Goal: Transaction & Acquisition: Purchase product/service

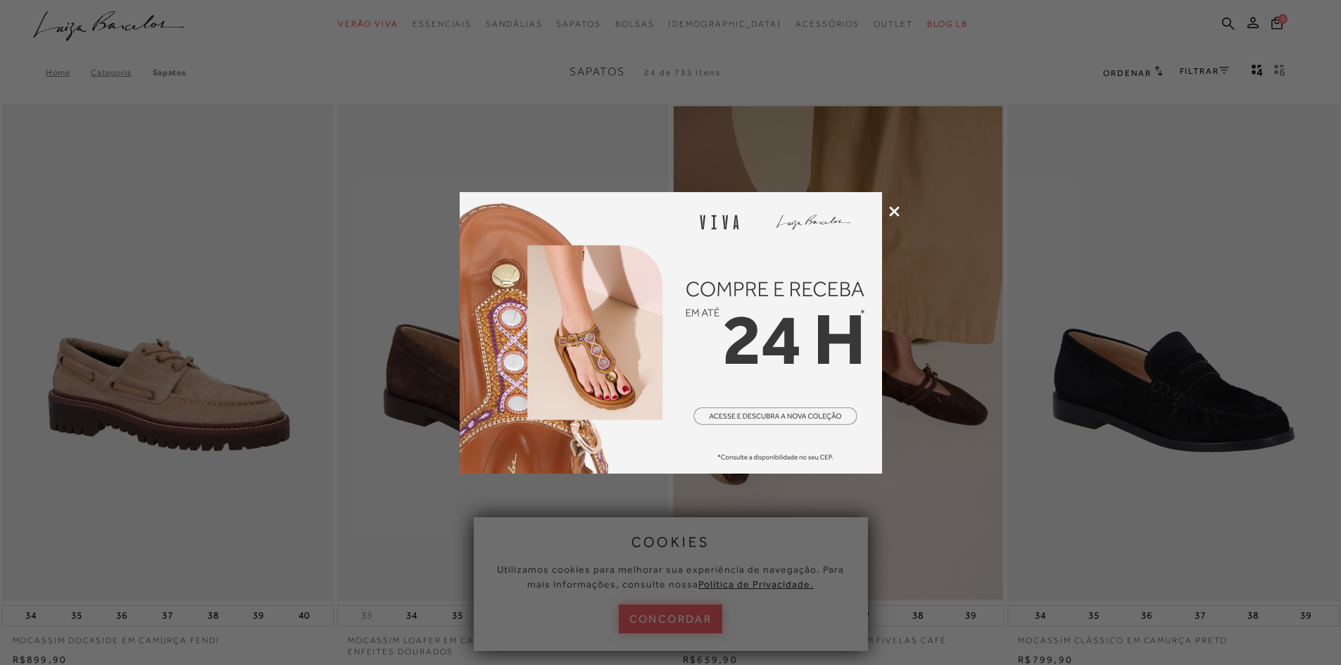
click at [891, 212] on icon at bounding box center [894, 211] width 11 height 11
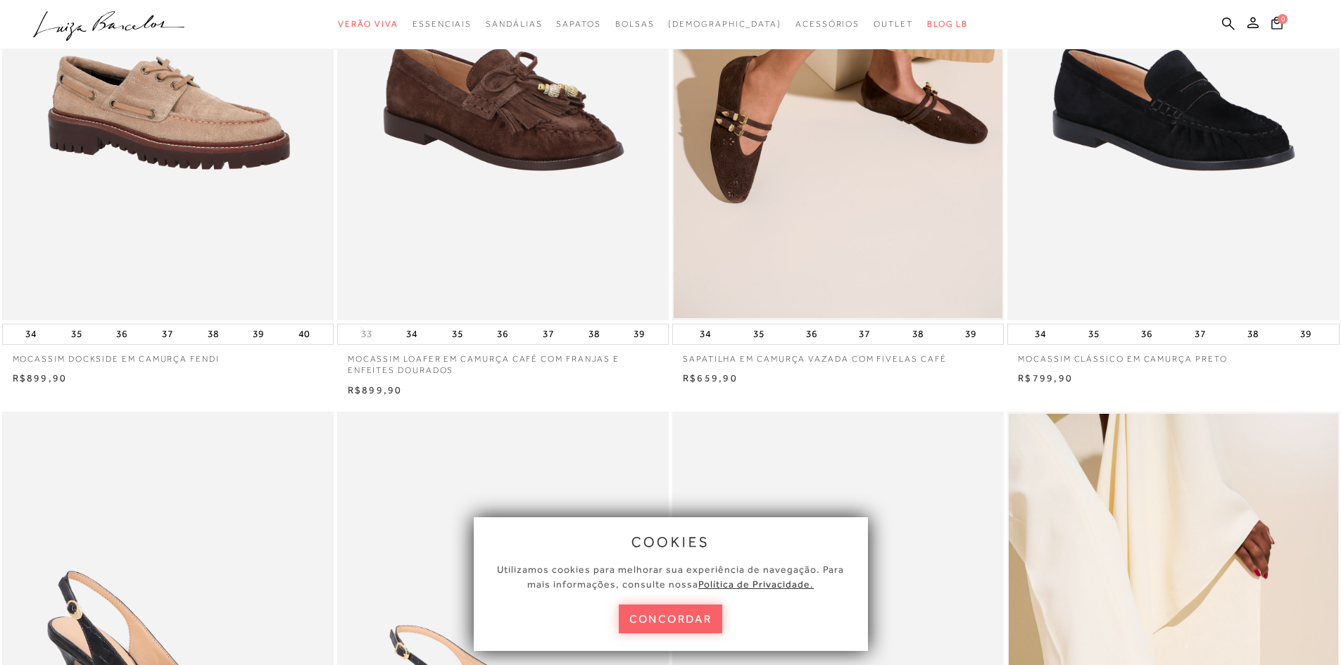
scroll to position [634, 0]
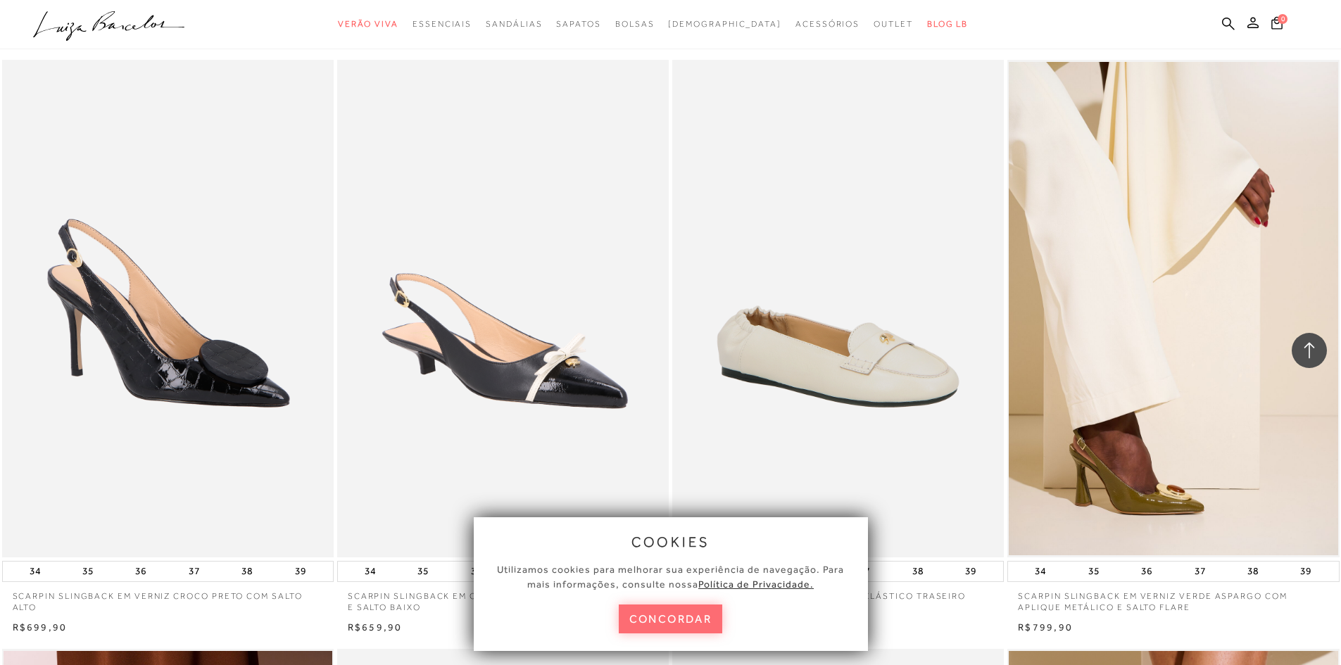
click at [665, 619] on button "concordar" at bounding box center [671, 619] width 104 height 29
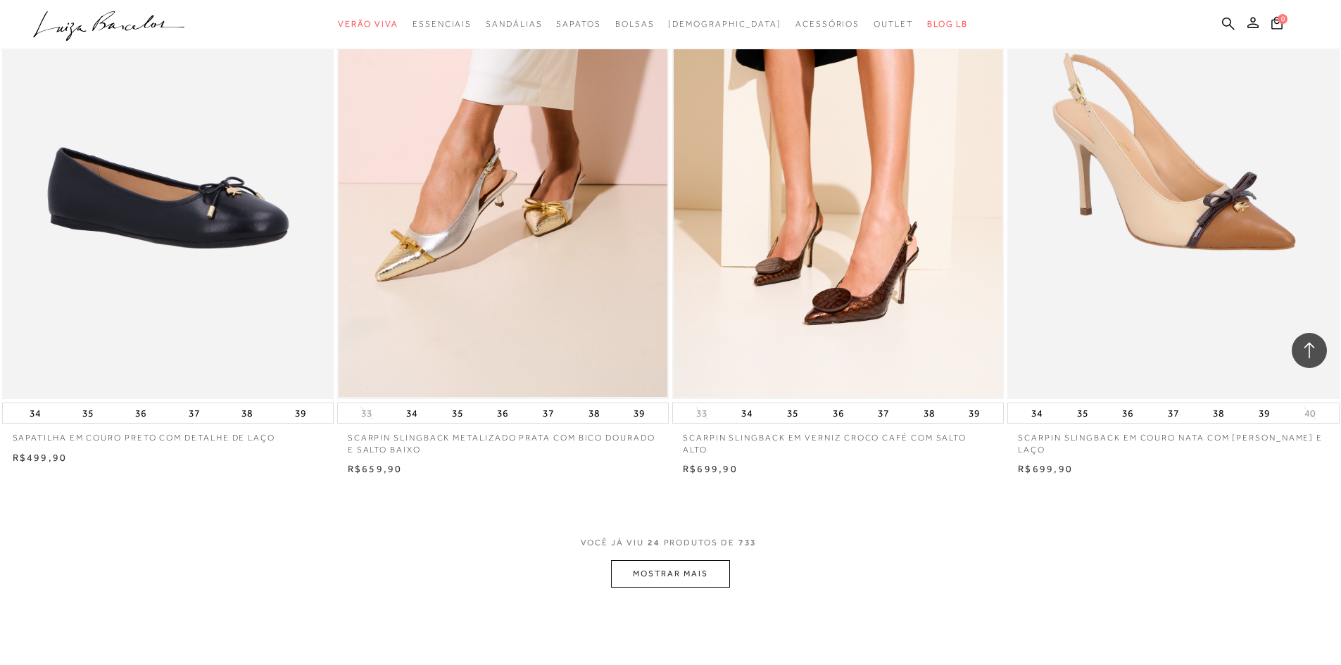
scroll to position [3309, 0]
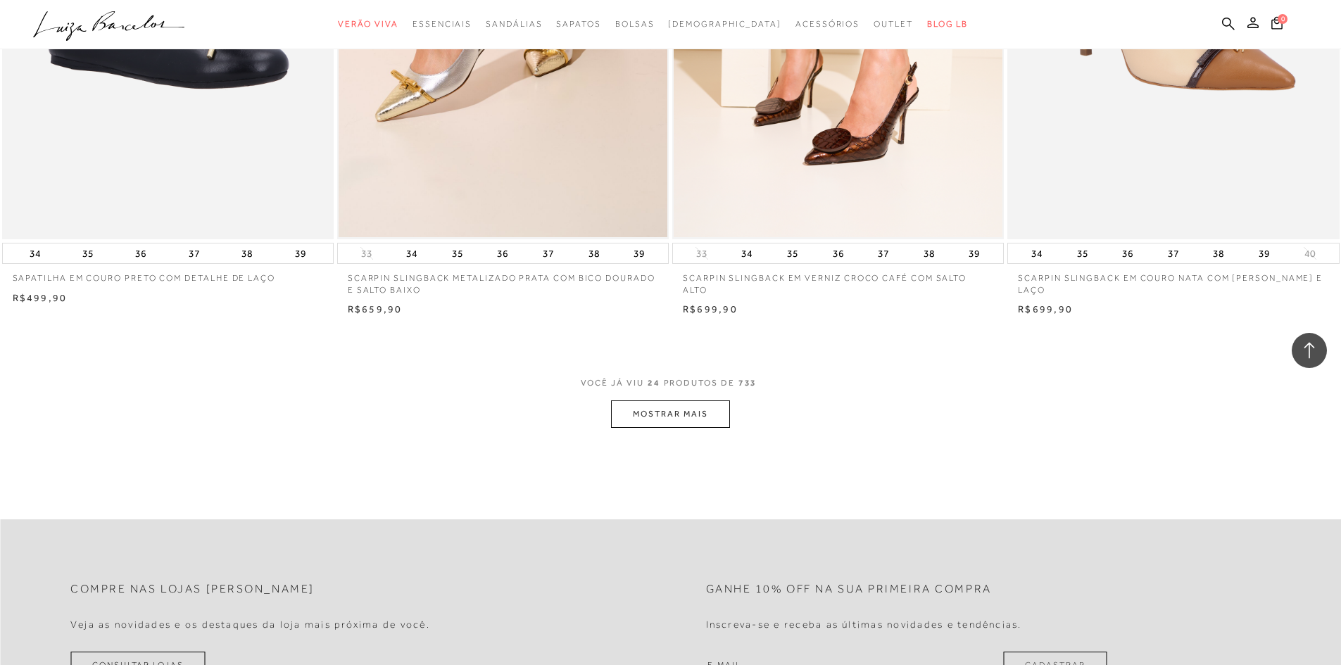
click at [658, 413] on button "MOSTRAR MAIS" at bounding box center [670, 414] width 118 height 27
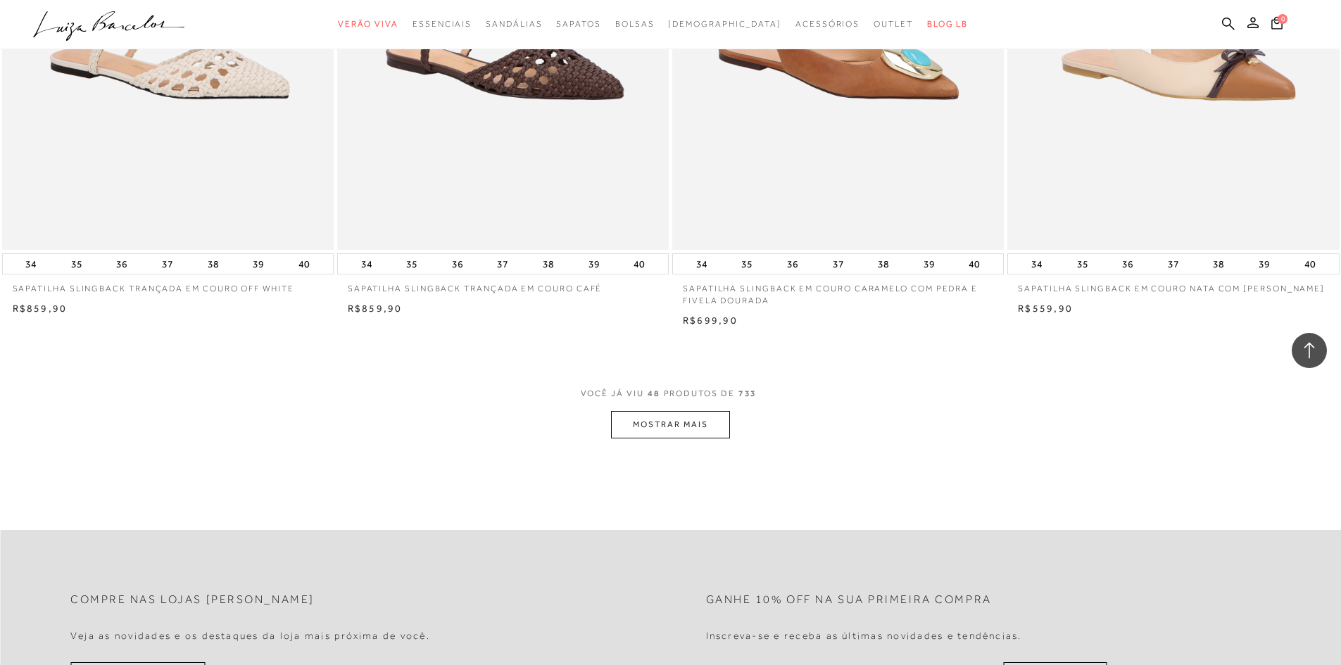
scroll to position [6900, 0]
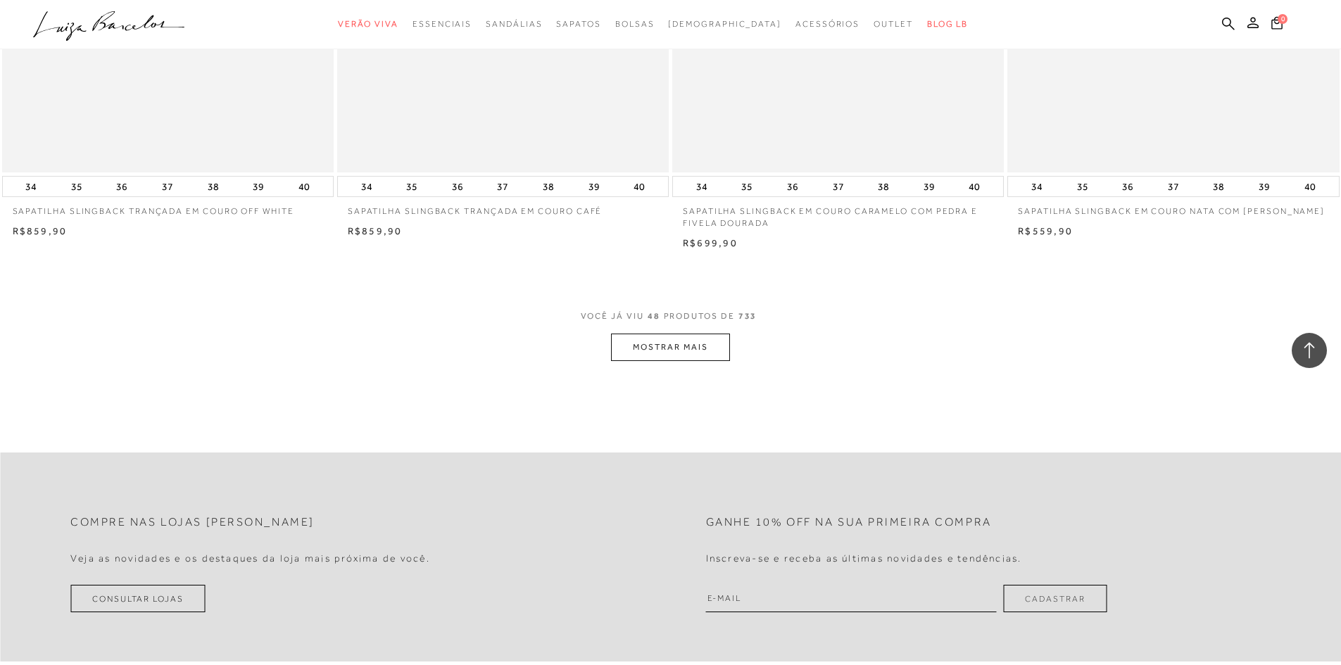
click at [666, 354] on button "MOSTRAR MAIS" at bounding box center [670, 347] width 118 height 27
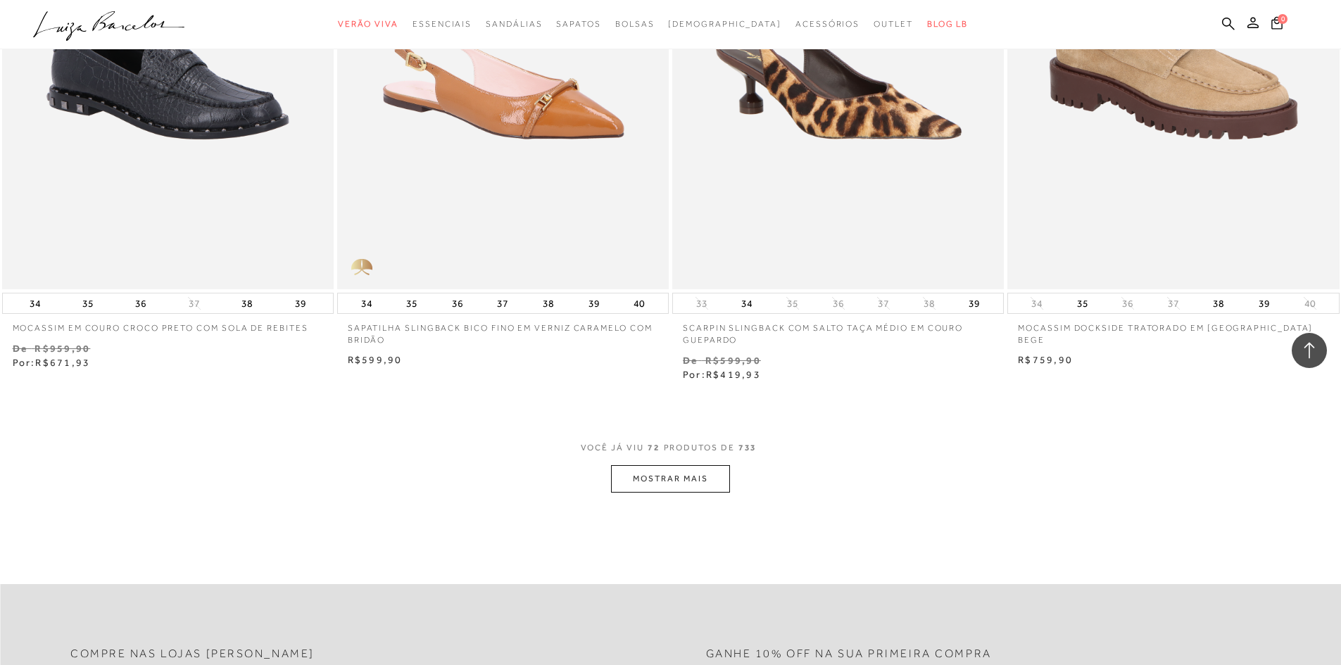
scroll to position [10561, 0]
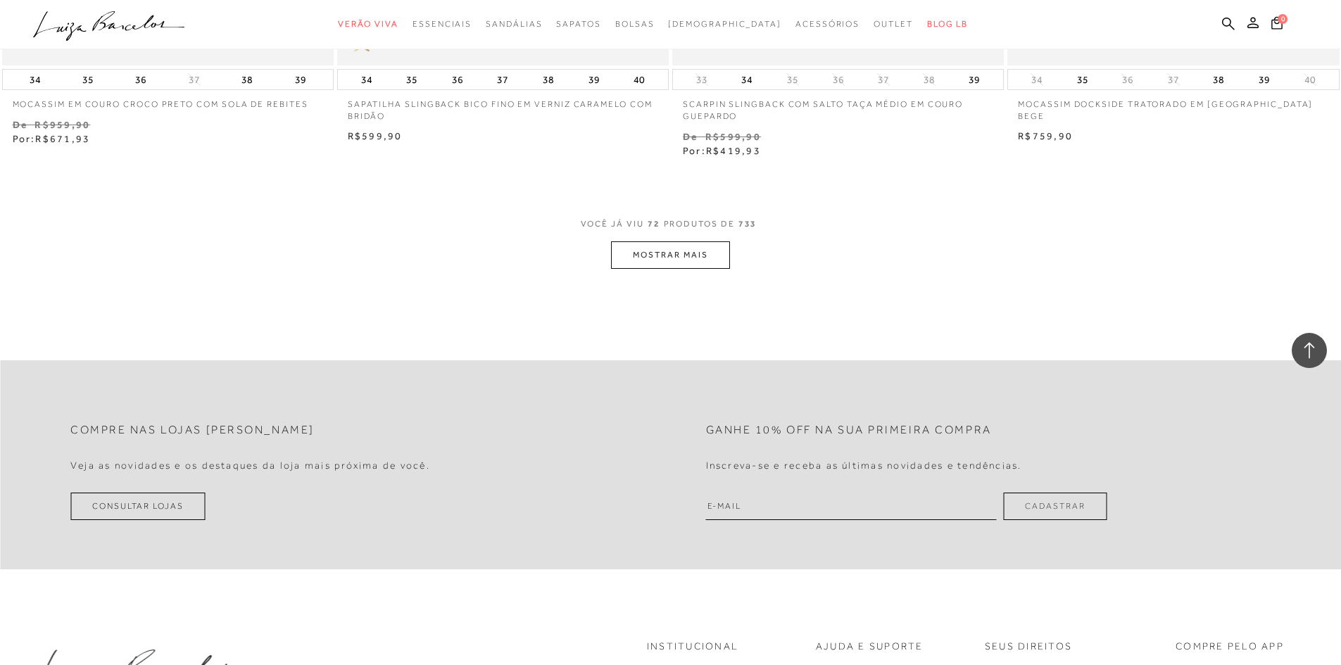
click at [667, 263] on button "MOSTRAR MAIS" at bounding box center [670, 254] width 118 height 27
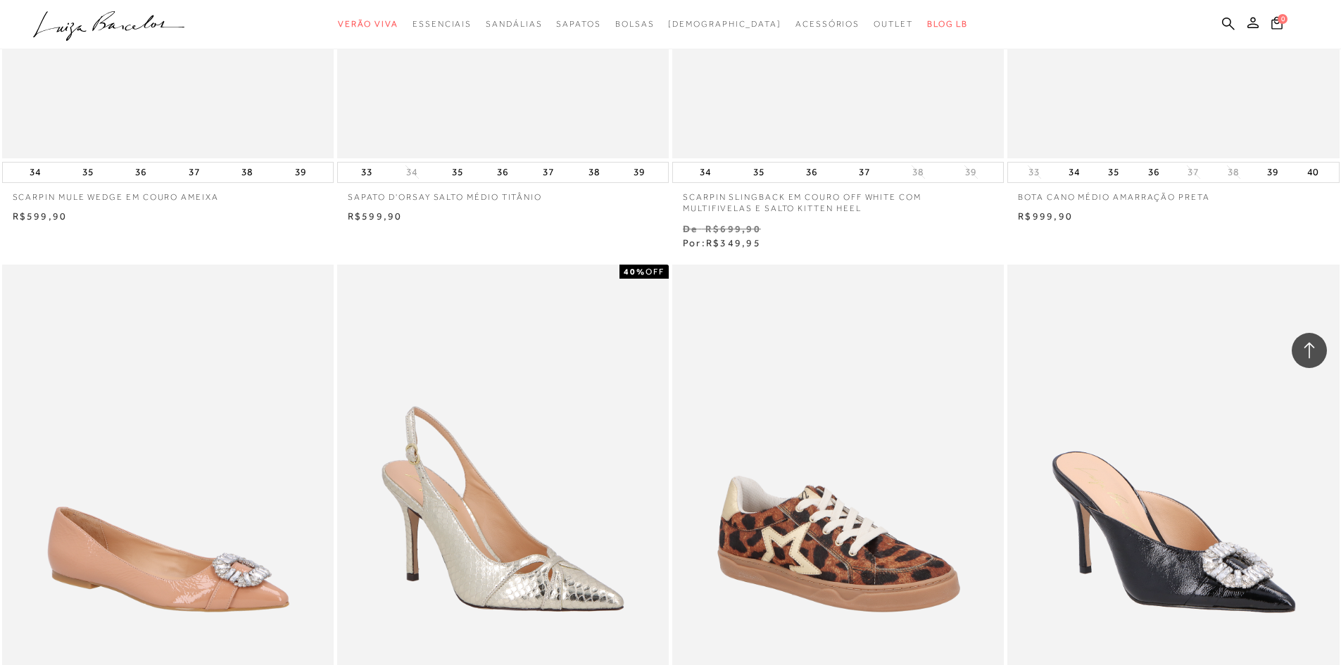
scroll to position [13870, 0]
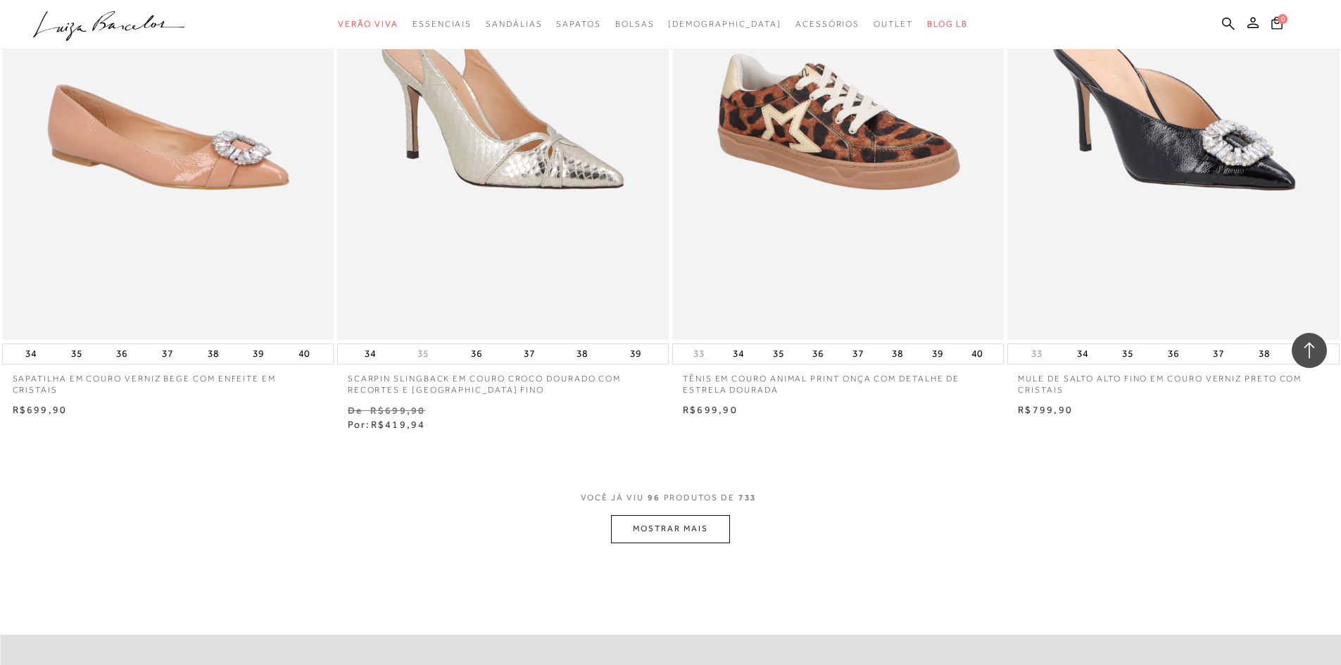
click at [703, 528] on button "MOSTRAR MAIS" at bounding box center [670, 528] width 118 height 27
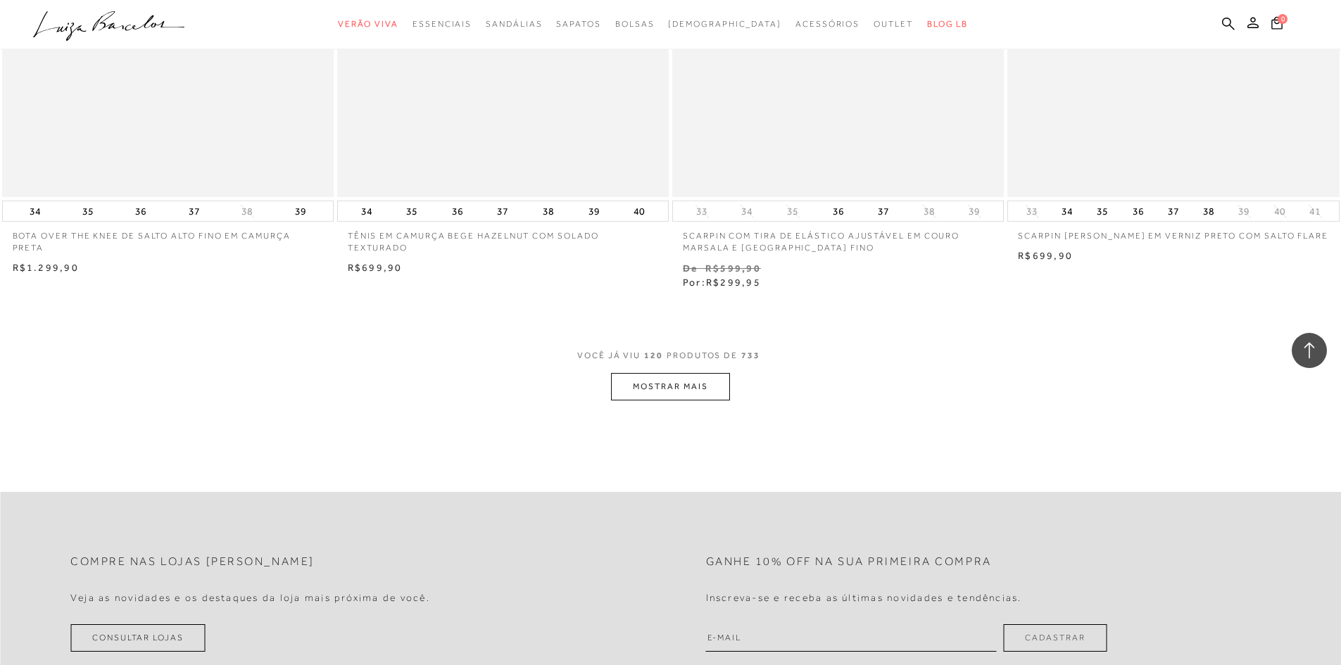
scroll to position [17601, 0]
click at [679, 384] on button "MOSTRAR MAIS" at bounding box center [670, 383] width 118 height 27
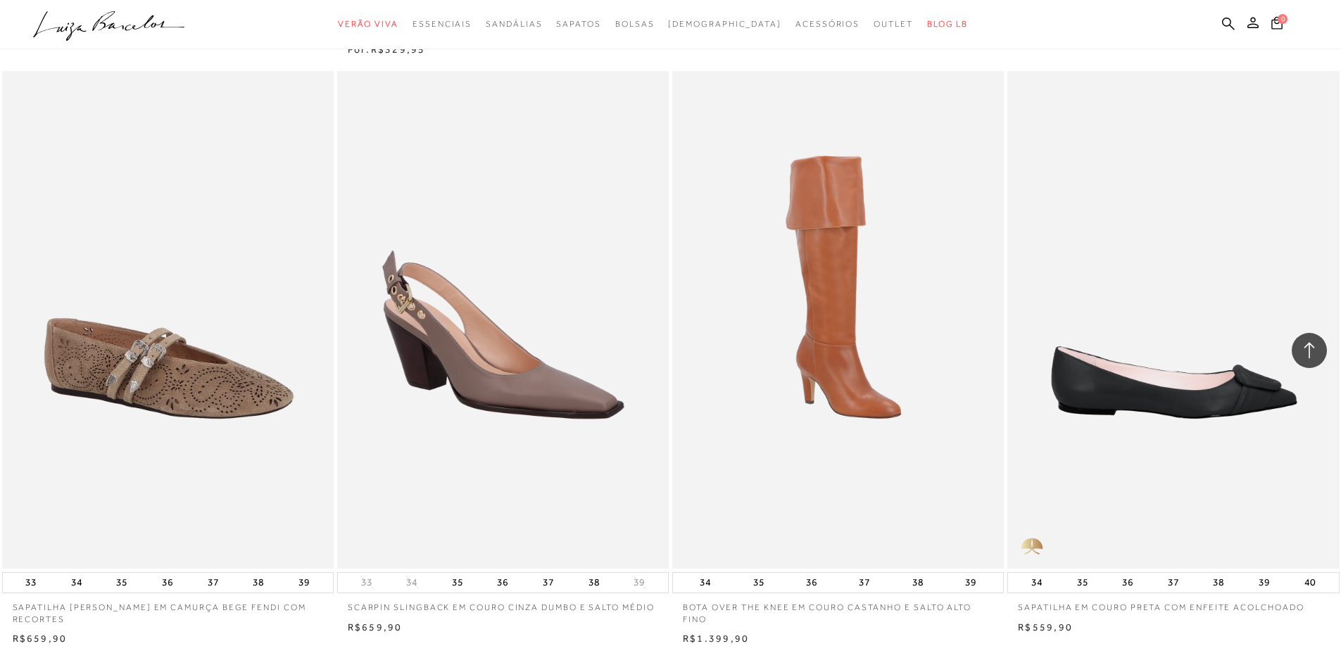
scroll to position [21121, 0]
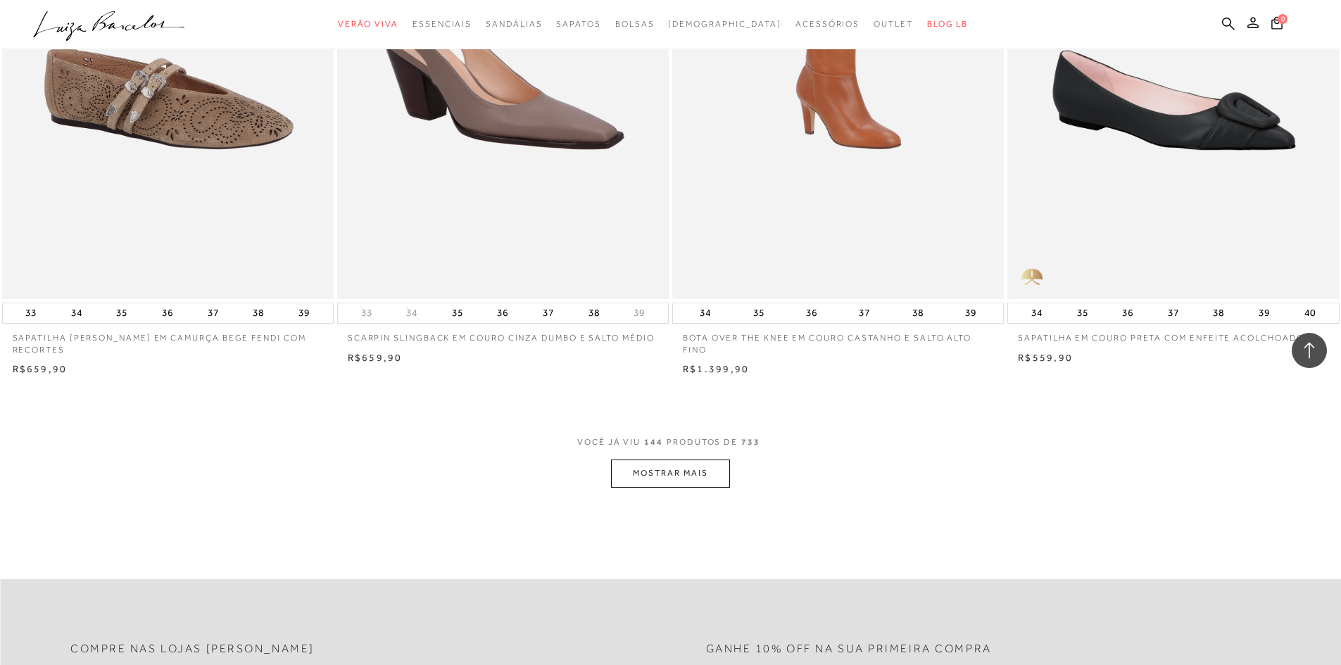
click at [683, 472] on button "MOSTRAR MAIS" at bounding box center [670, 473] width 118 height 27
